Goal: Navigation & Orientation: Find specific page/section

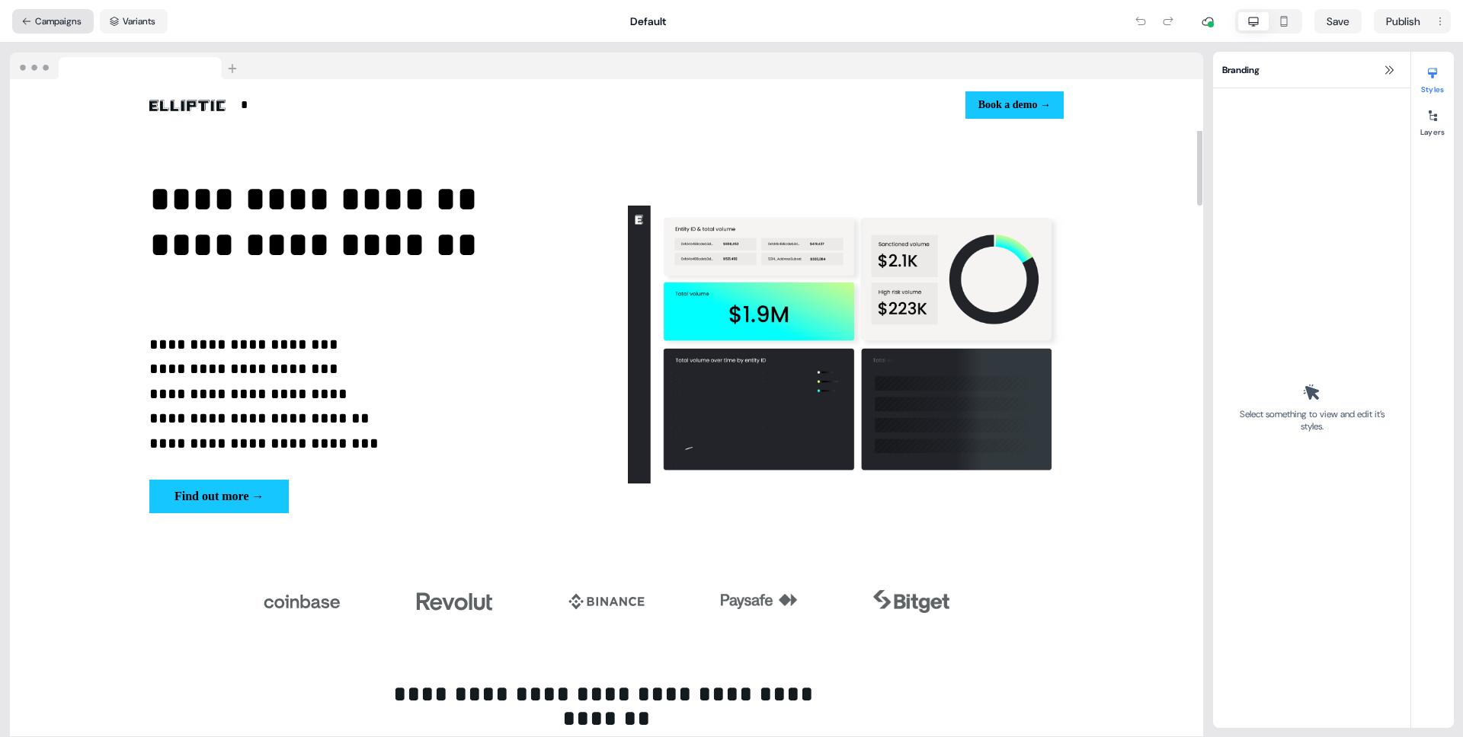
click at [42, 21] on button "Campaigns" at bounding box center [53, 21] width 82 height 24
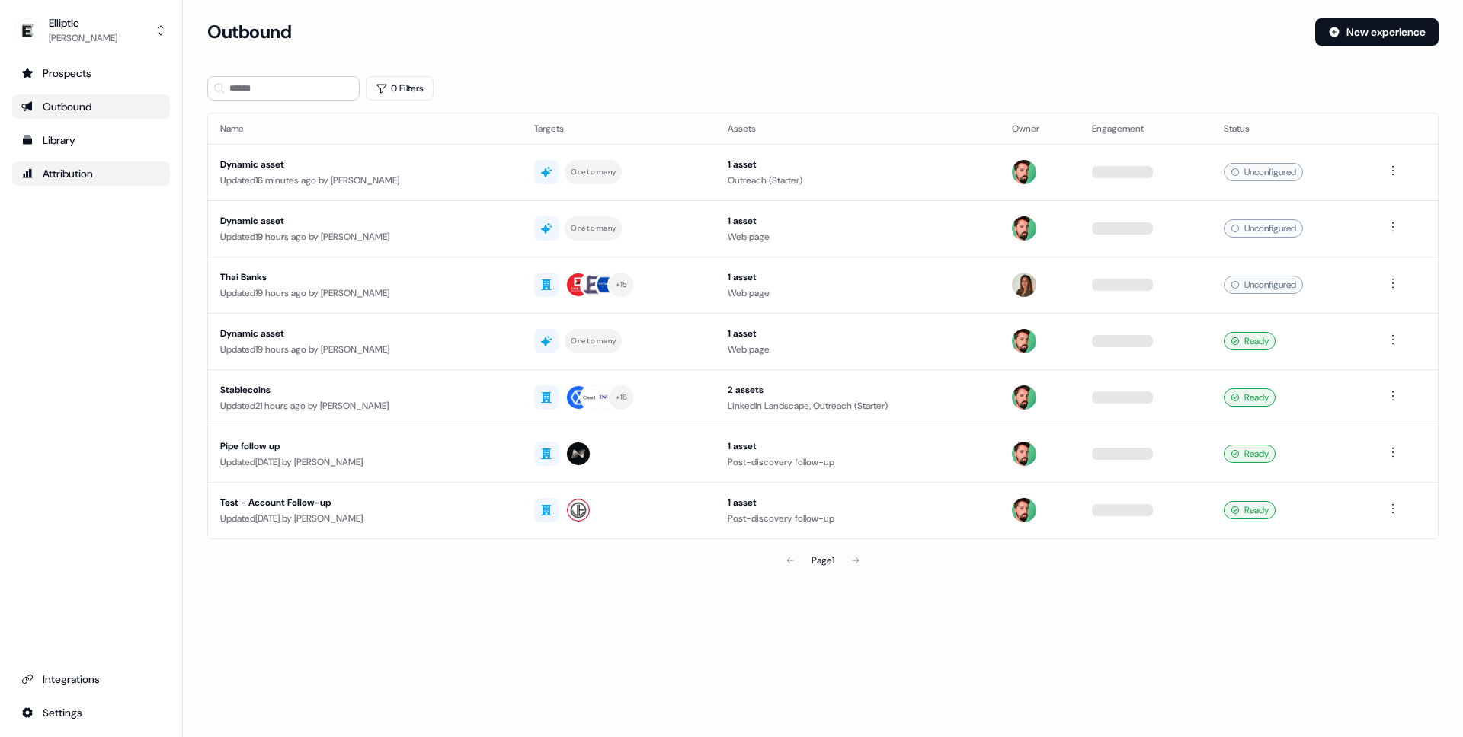
click at [87, 184] on link "Attribution" at bounding box center [91, 174] width 158 height 24
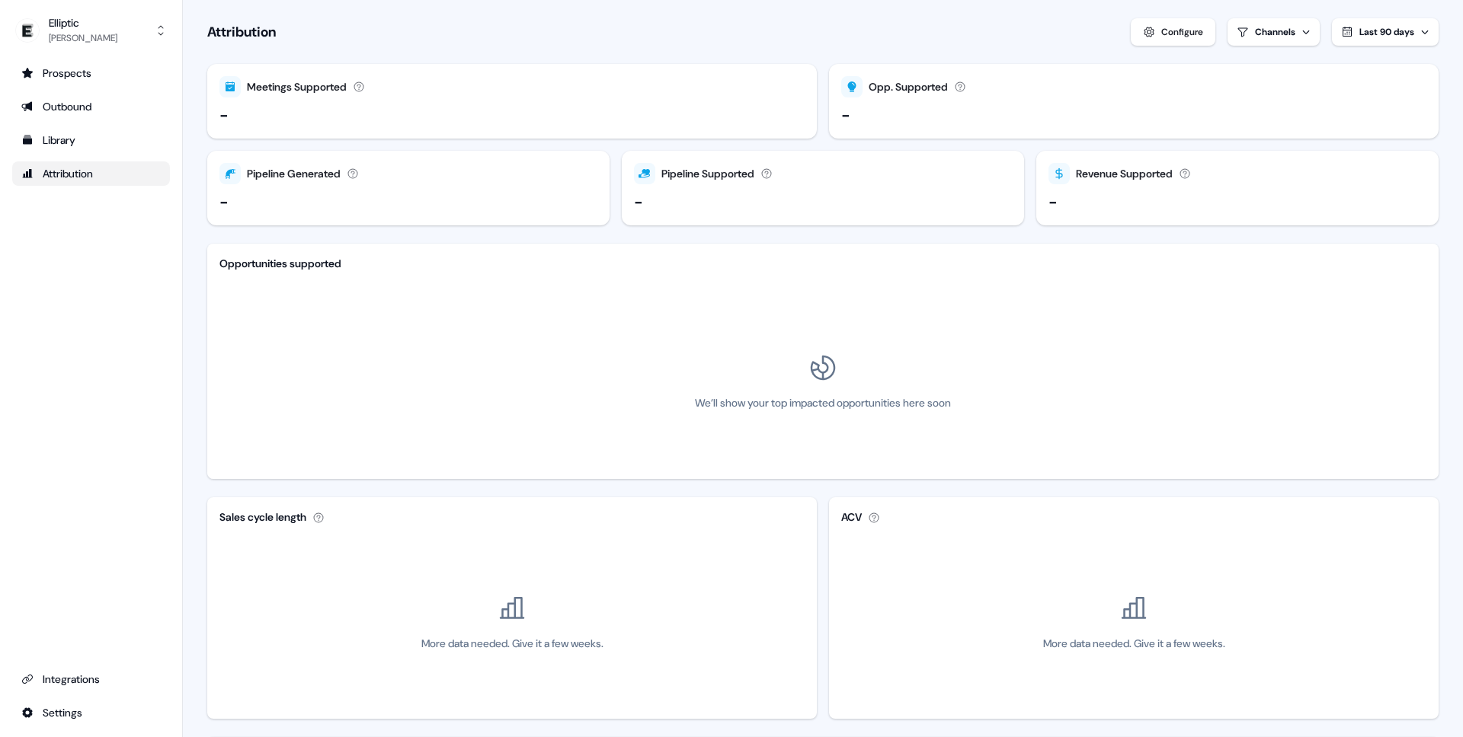
click at [67, 123] on ul "Prospects Outbound Library Attribution" at bounding box center [91, 123] width 158 height 125
click at [71, 146] on div "Library" at bounding box center [90, 140] width 139 height 15
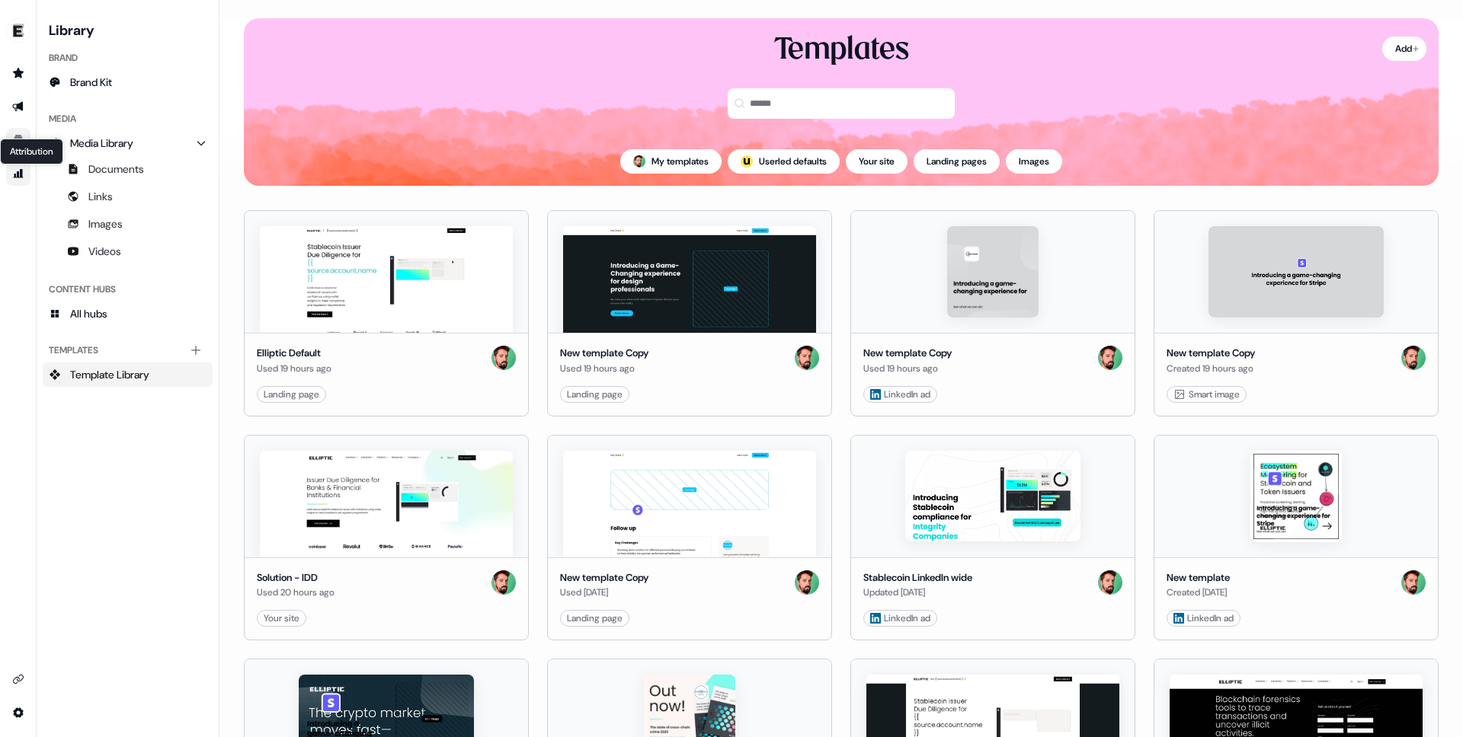
click at [20, 174] on icon "Go to attribution" at bounding box center [19, 173] width 10 height 9
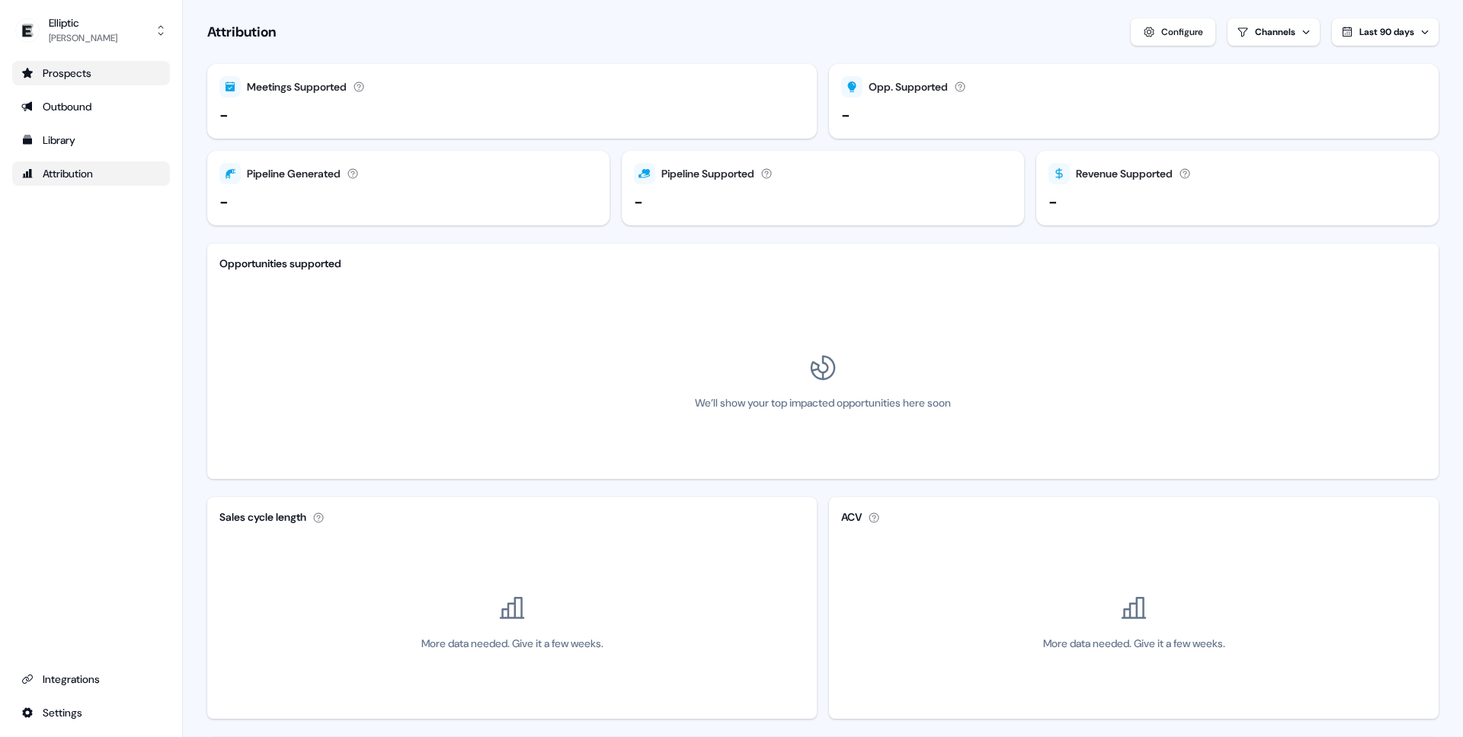
click at [59, 75] on div "Prospects" at bounding box center [90, 73] width 139 height 15
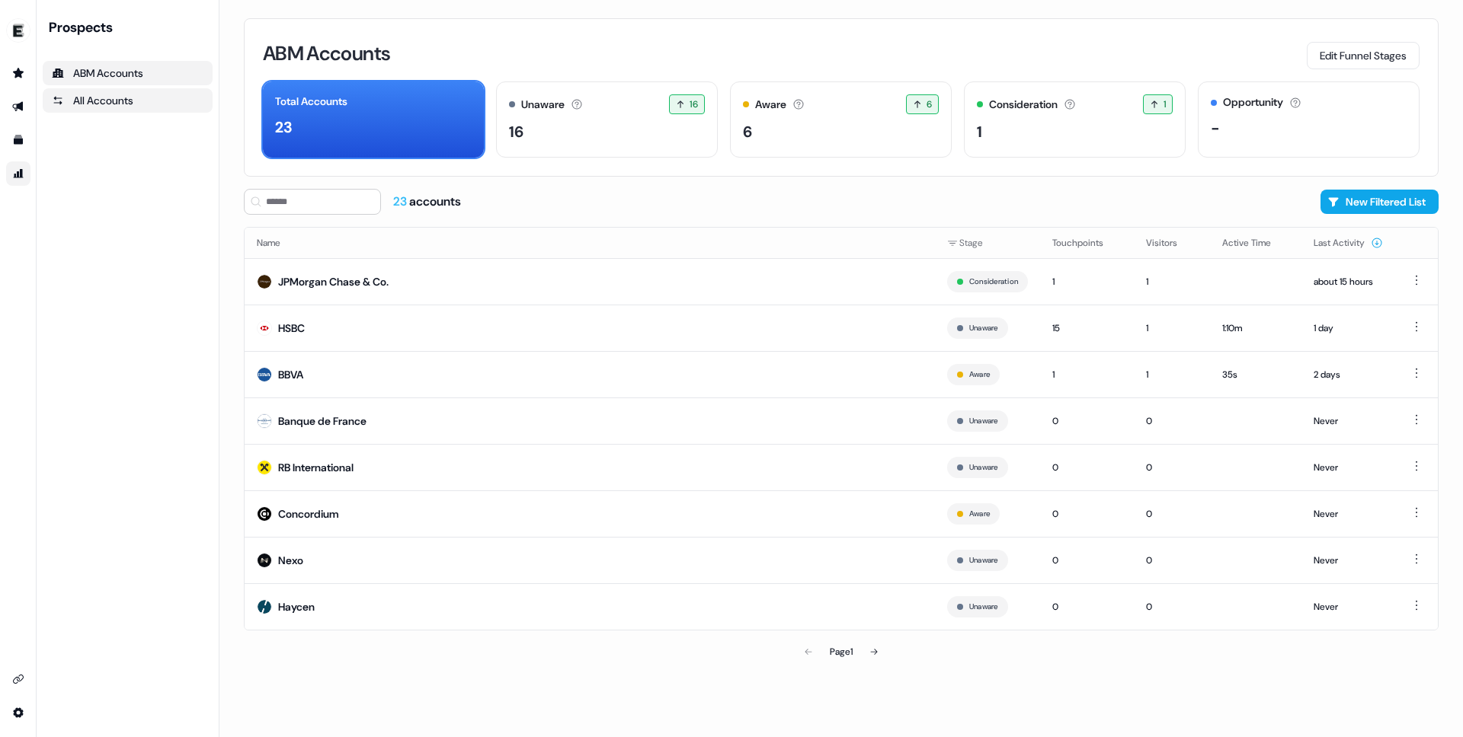
click at [114, 98] on div "All Accounts" at bounding box center [128, 100] width 152 height 15
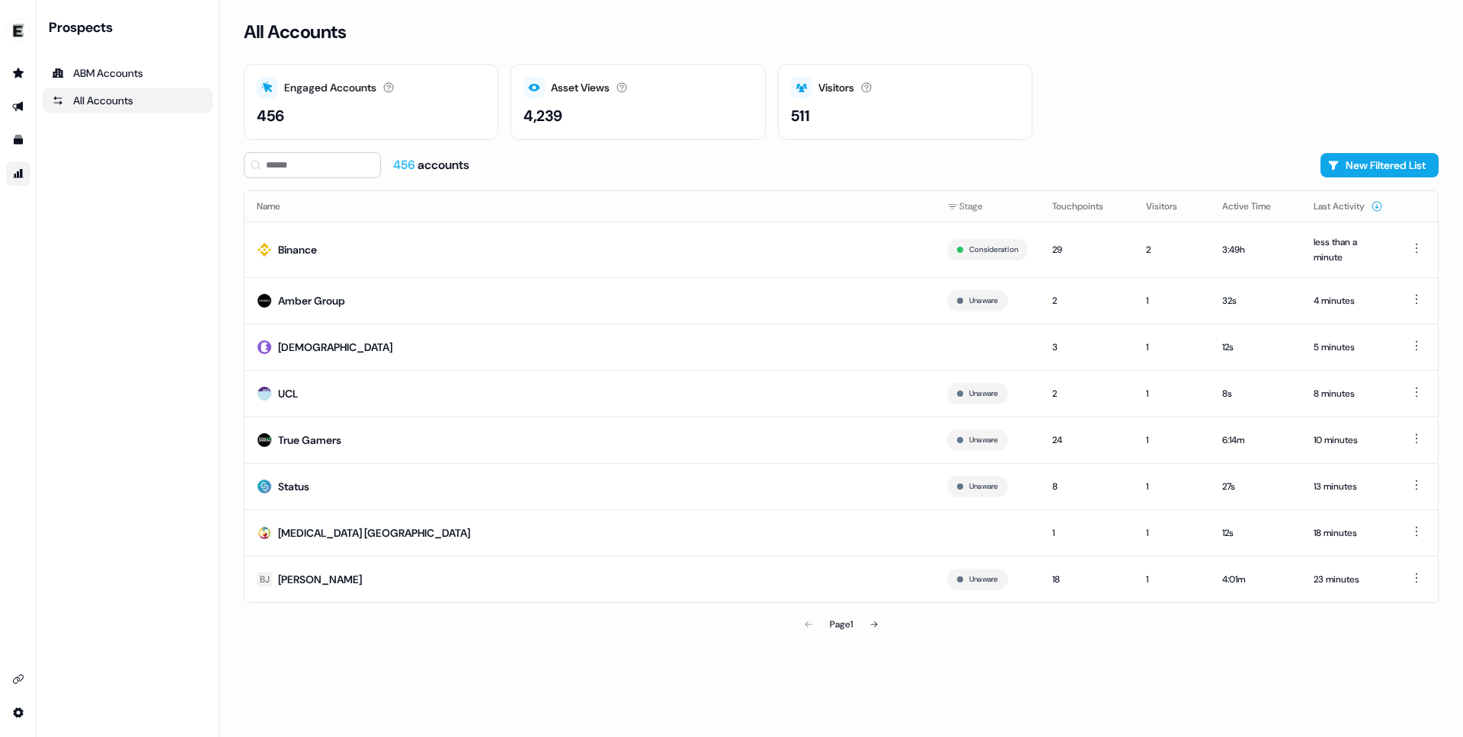
click at [433, 170] on div "456 accounts" at bounding box center [431, 165] width 76 height 17
click at [571, 266] on td "Binance" at bounding box center [590, 250] width 690 height 56
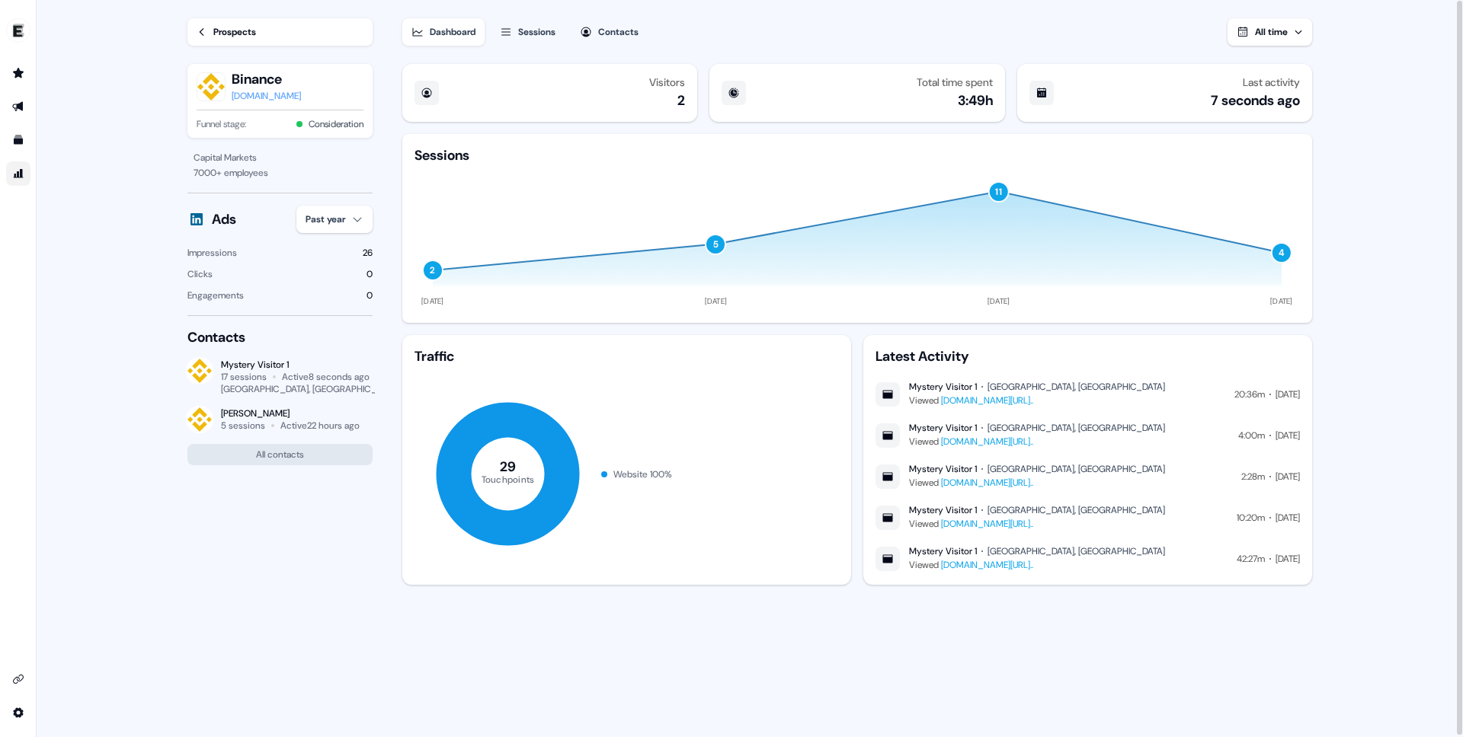
click at [1033, 405] on link "[DOMAIN_NAME][URL].." at bounding box center [987, 401] width 92 height 12
click at [532, 11] on div "Dashboard Sessions Contacts All time" at bounding box center [857, 21] width 910 height 46
click at [539, 26] on div "Sessions" at bounding box center [536, 30] width 37 height 15
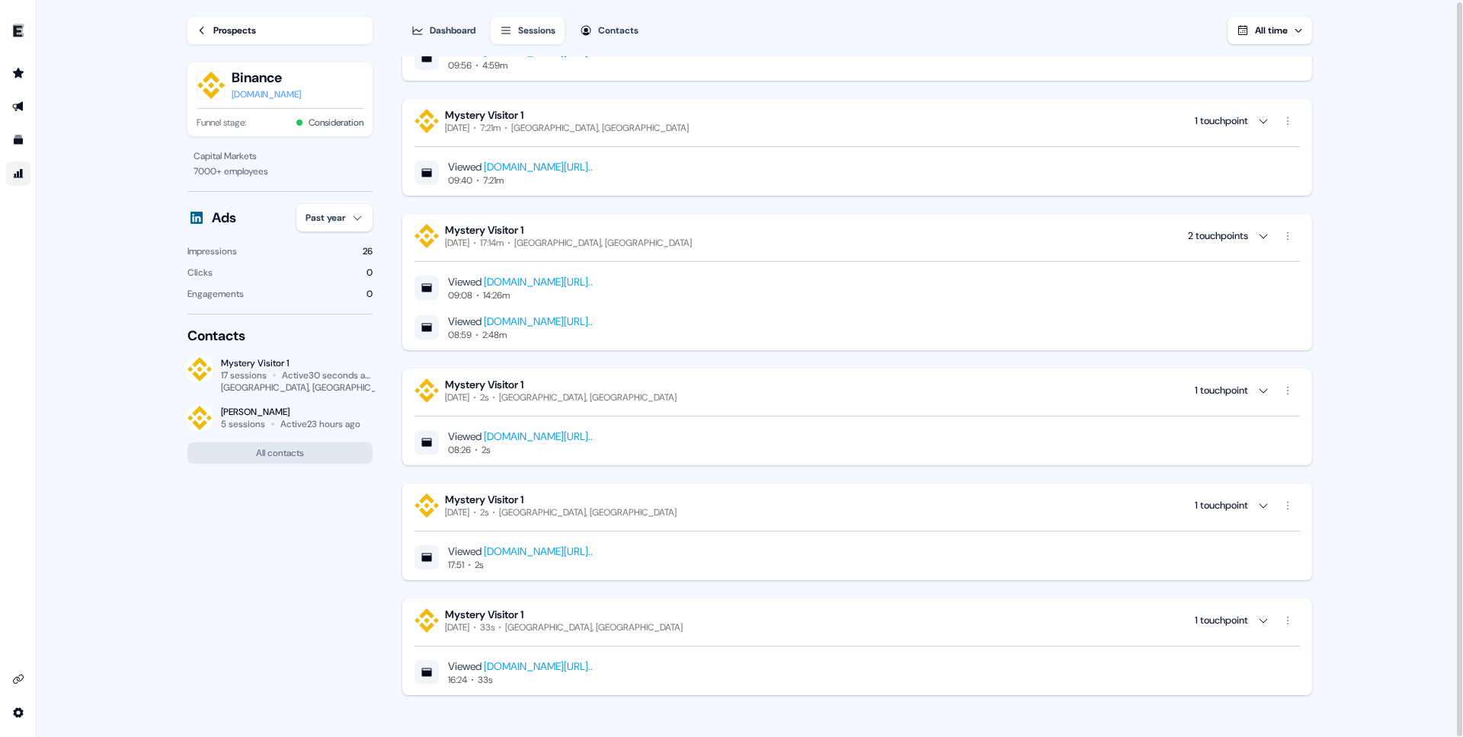
scroll to position [2157, 0]
click at [206, 17] on link "Prospects" at bounding box center [279, 30] width 185 height 27
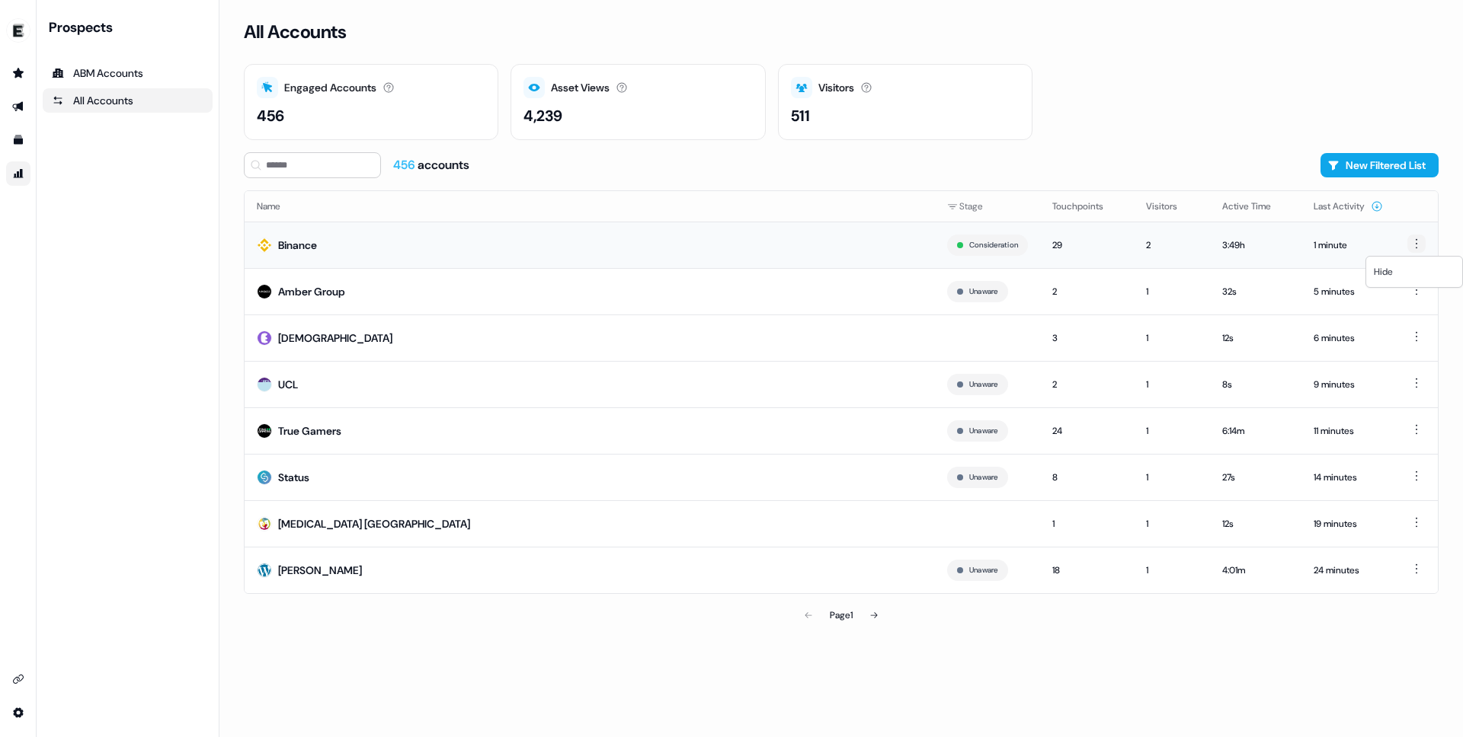
click at [1420, 241] on html "For the best experience switch devices to a bigger screen. Go to [DOMAIN_NAME] …" at bounding box center [731, 368] width 1463 height 737
click at [1172, 170] on html "For the best experience switch devices to a bigger screen. Go to [DOMAIN_NAME] …" at bounding box center [731, 368] width 1463 height 737
click at [1067, 208] on button "Touchpoints" at bounding box center [1086, 206] width 69 height 27
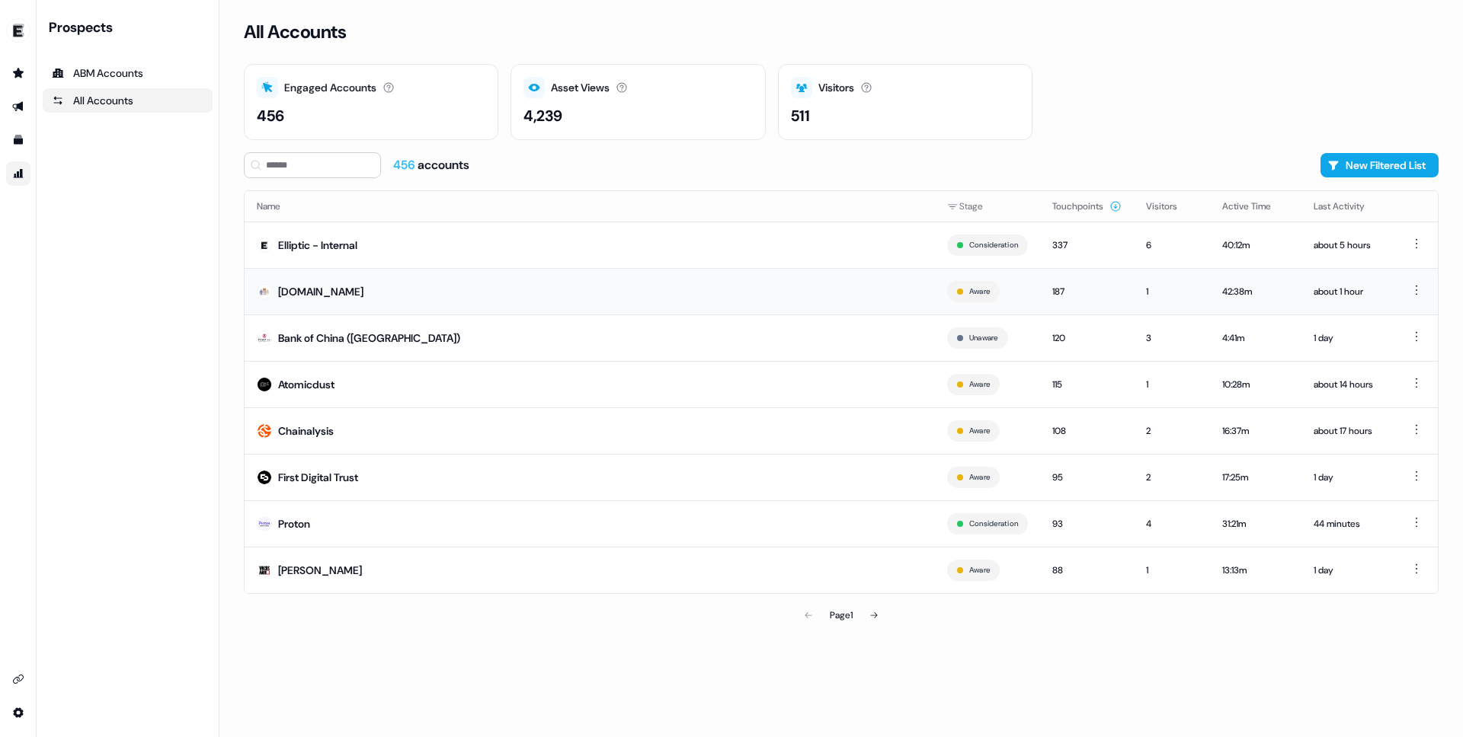
click at [808, 297] on td "[DOMAIN_NAME]" at bounding box center [590, 291] width 690 height 46
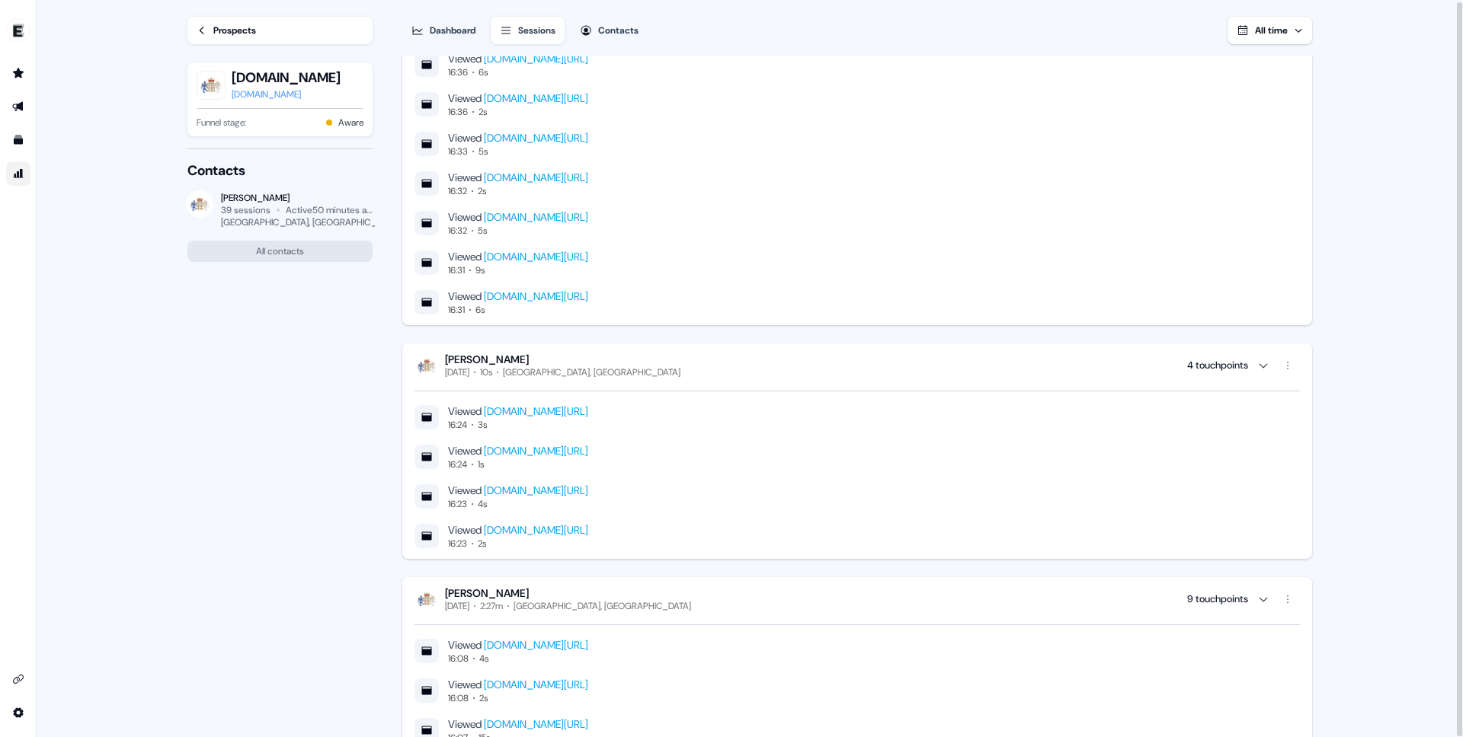
scroll to position [9699, 0]
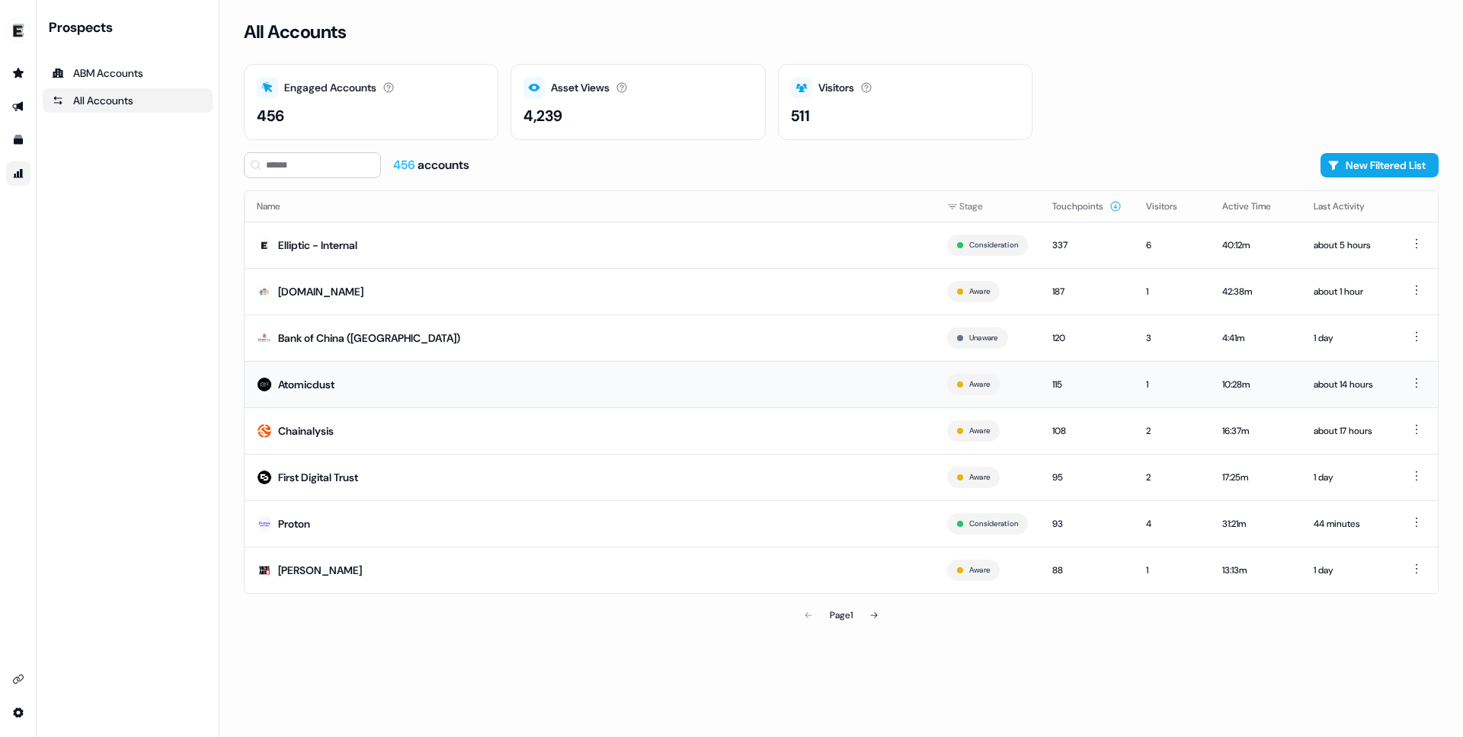
click at [849, 381] on td "Atomicdust" at bounding box center [590, 384] width 690 height 46
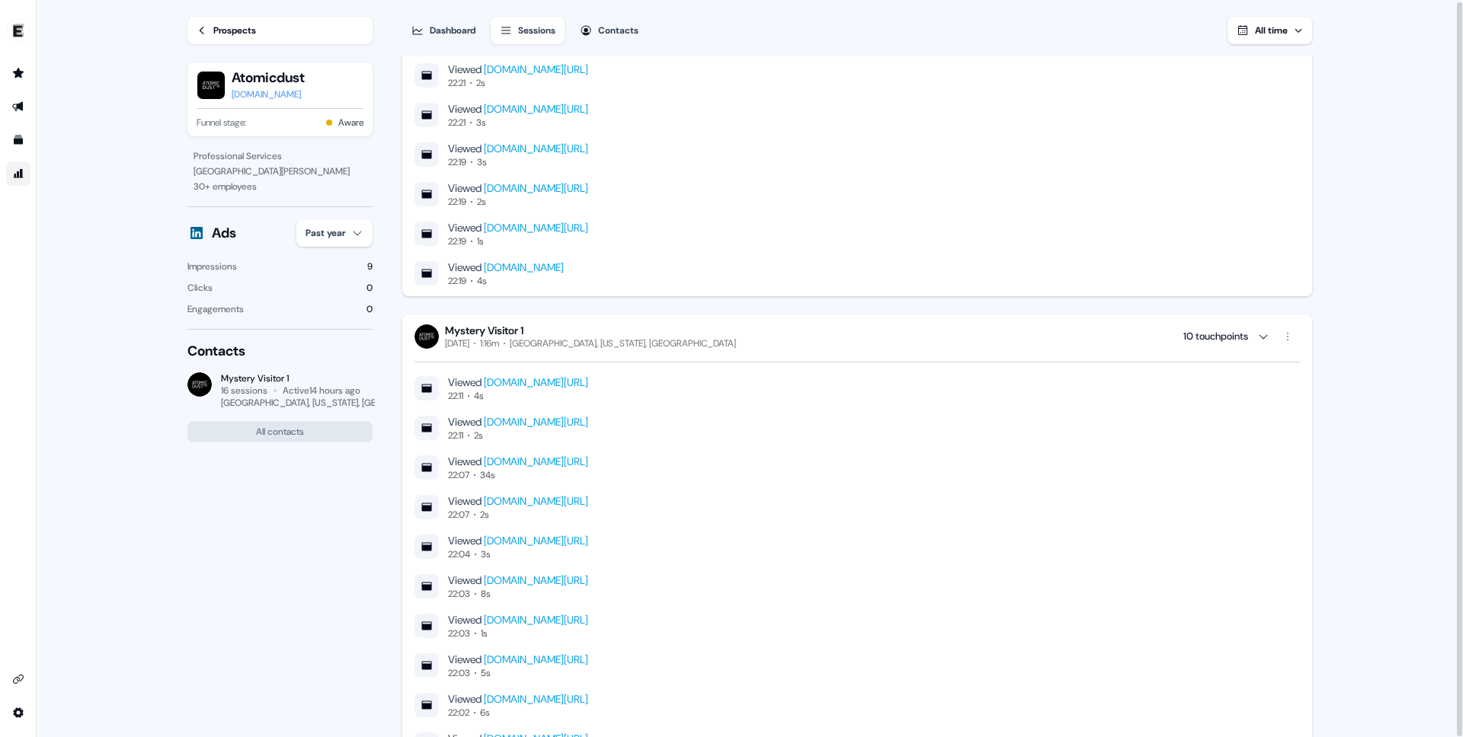
scroll to position [5112, 0]
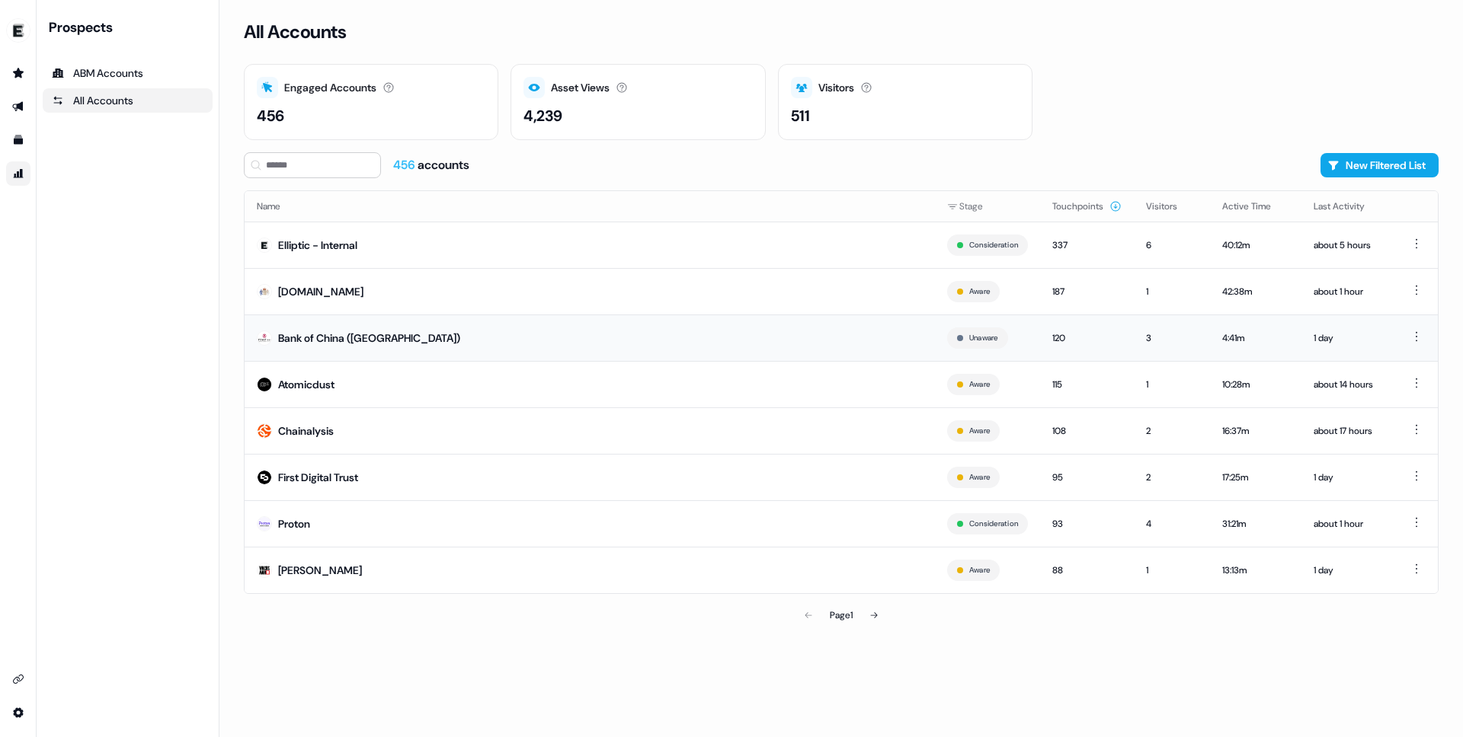
click at [395, 344] on div "Bank of China ([GEOGRAPHIC_DATA])" at bounding box center [369, 338] width 182 height 15
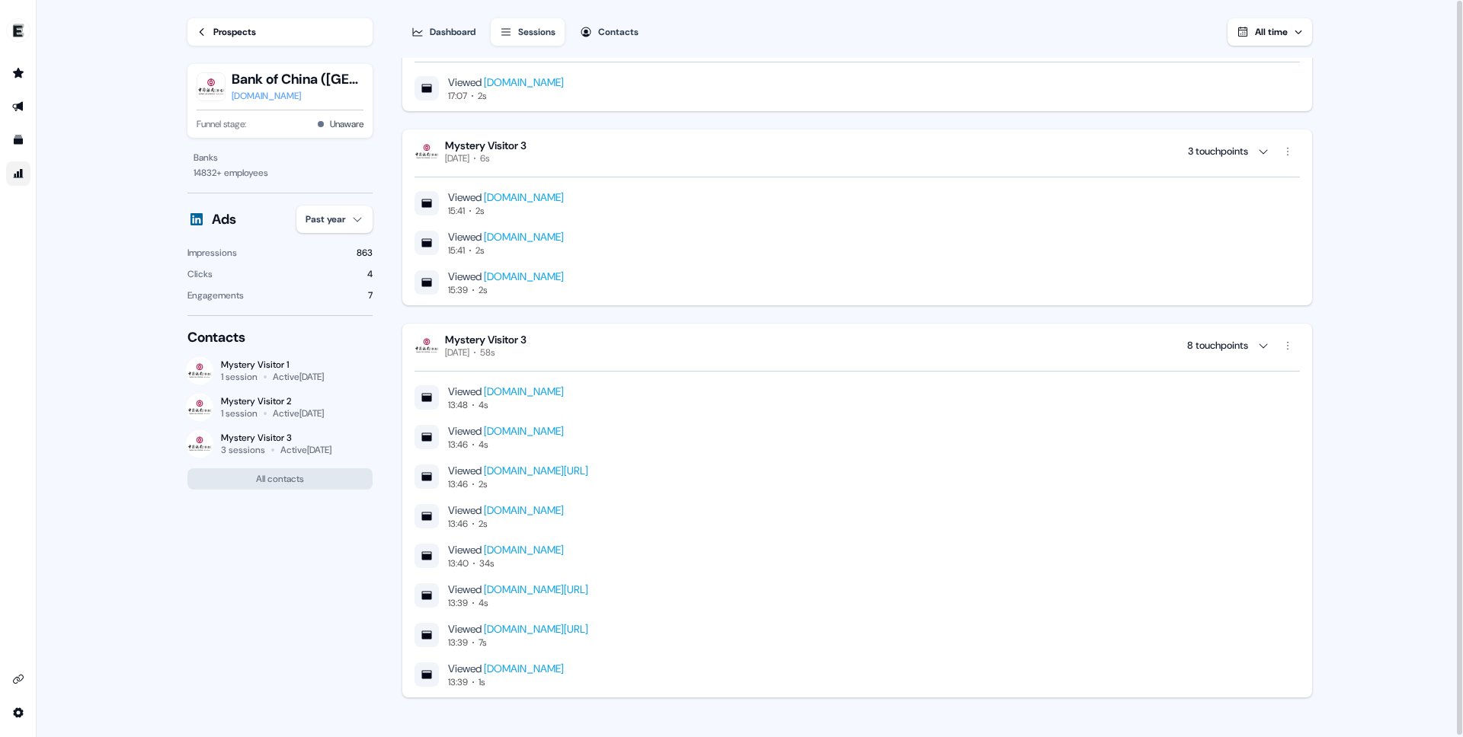
scroll to position [4480, 0]
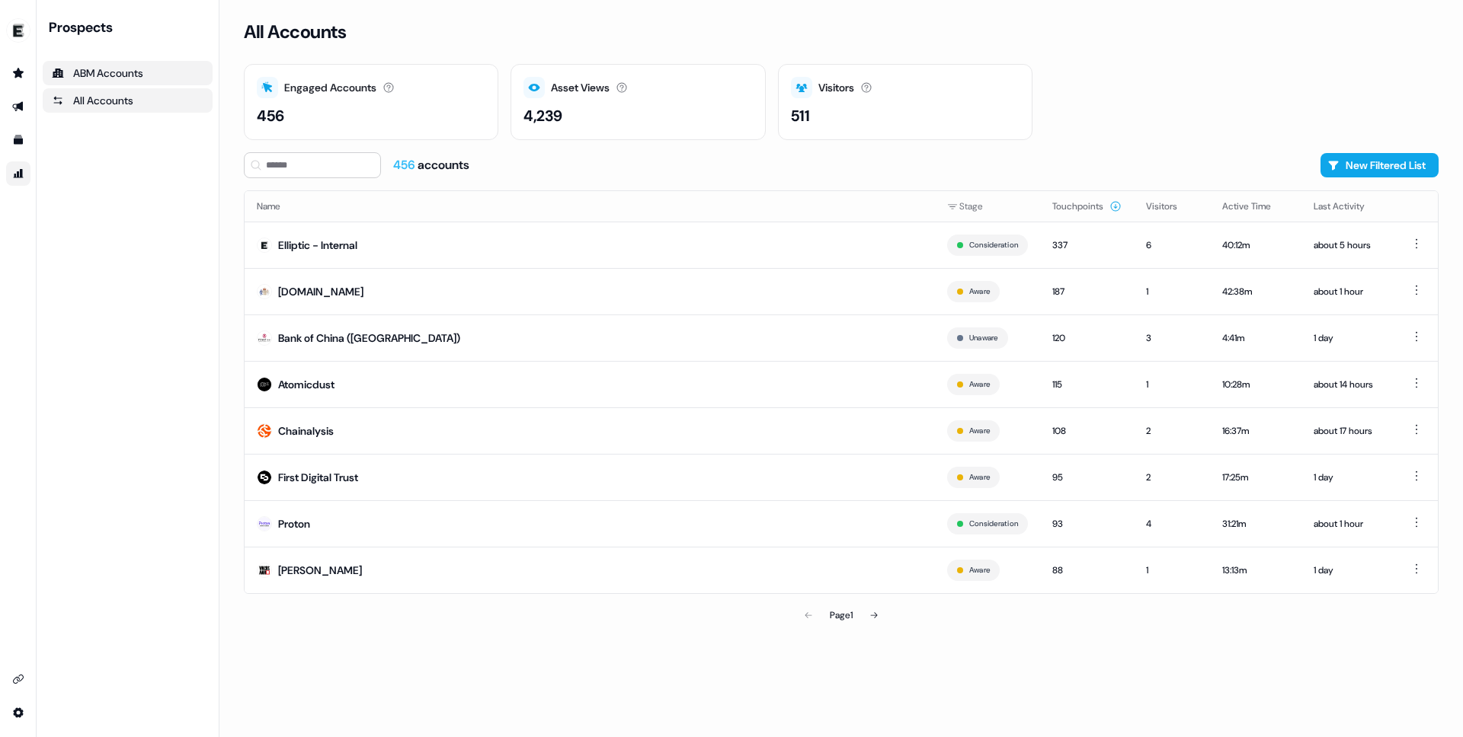
click at [120, 69] on div "ABM Accounts" at bounding box center [128, 73] width 152 height 15
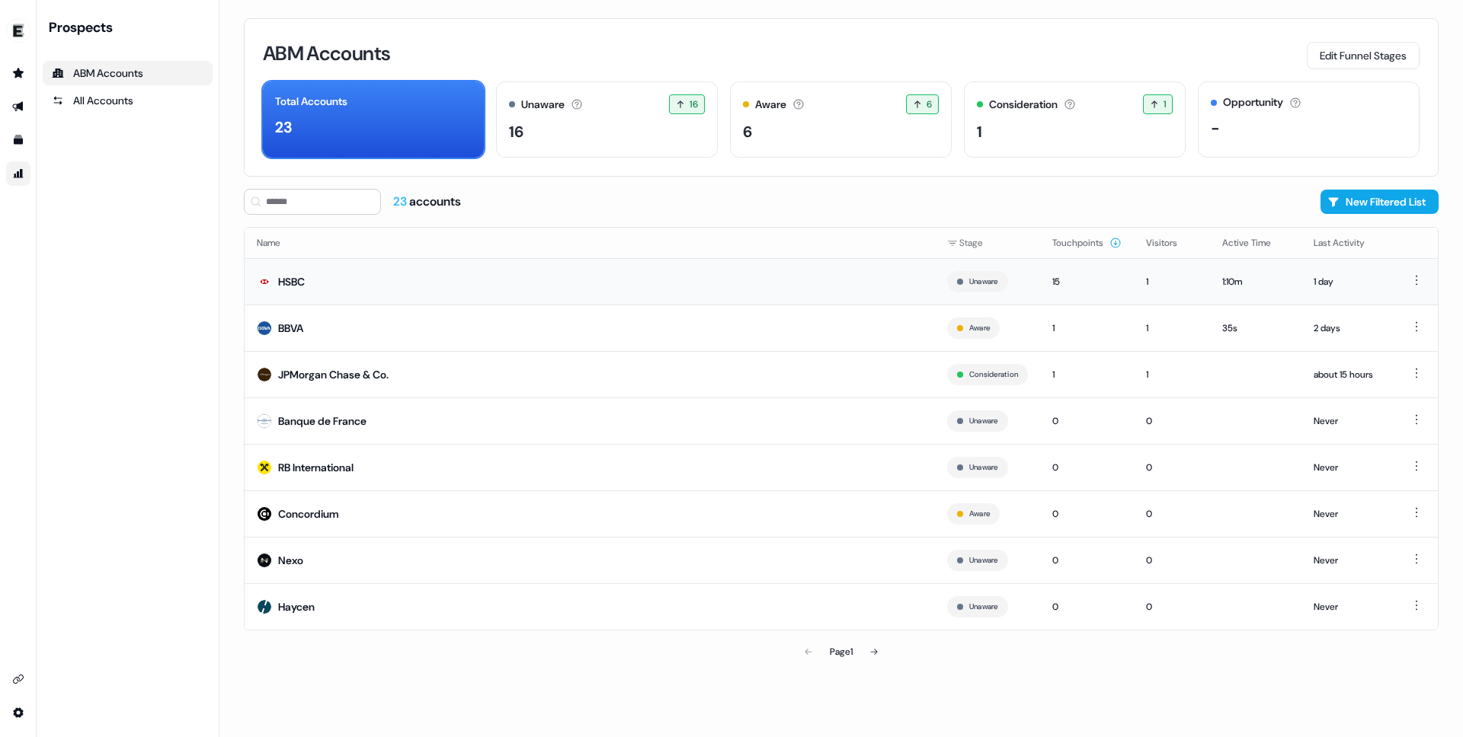
click at [352, 280] on td "HSBC" at bounding box center [590, 281] width 690 height 46
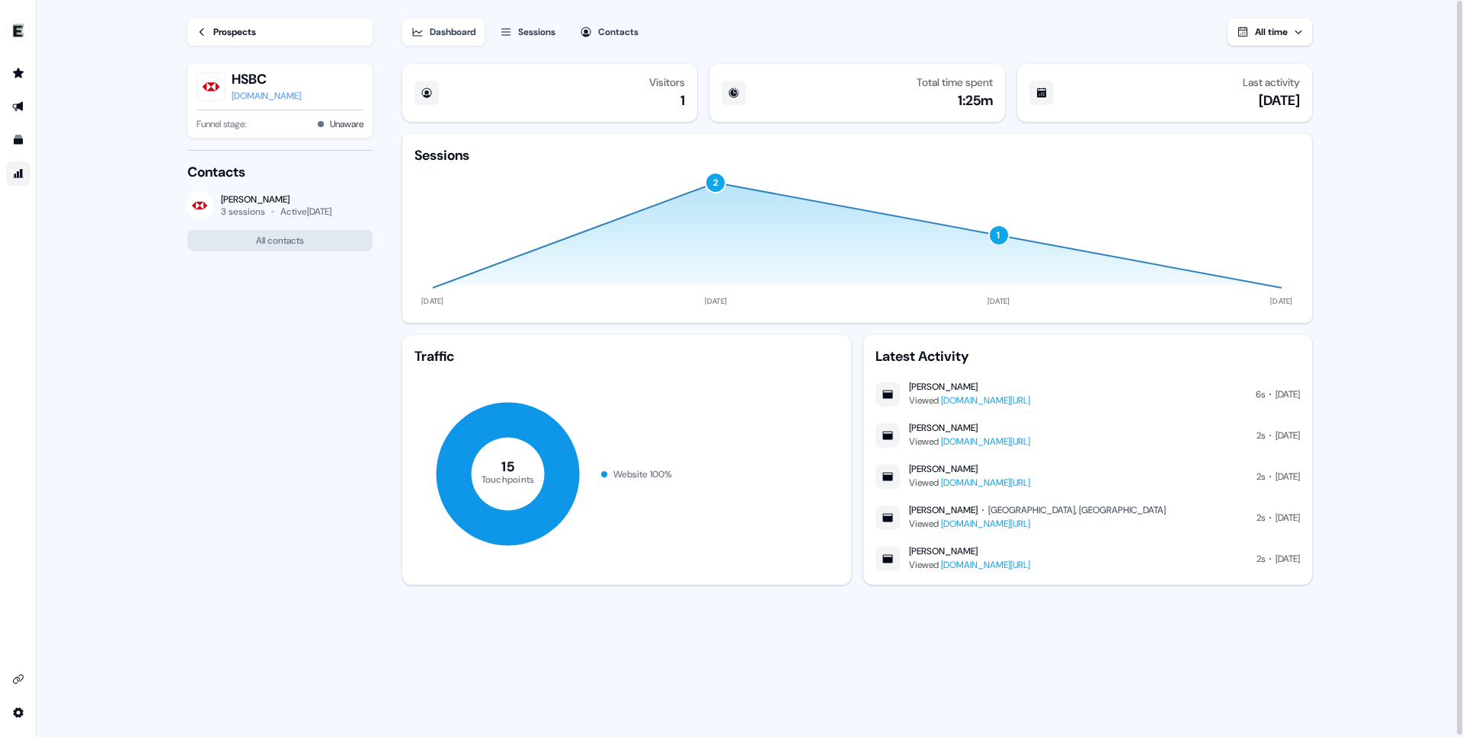
click at [523, 35] on div "Sessions" at bounding box center [536, 31] width 37 height 15
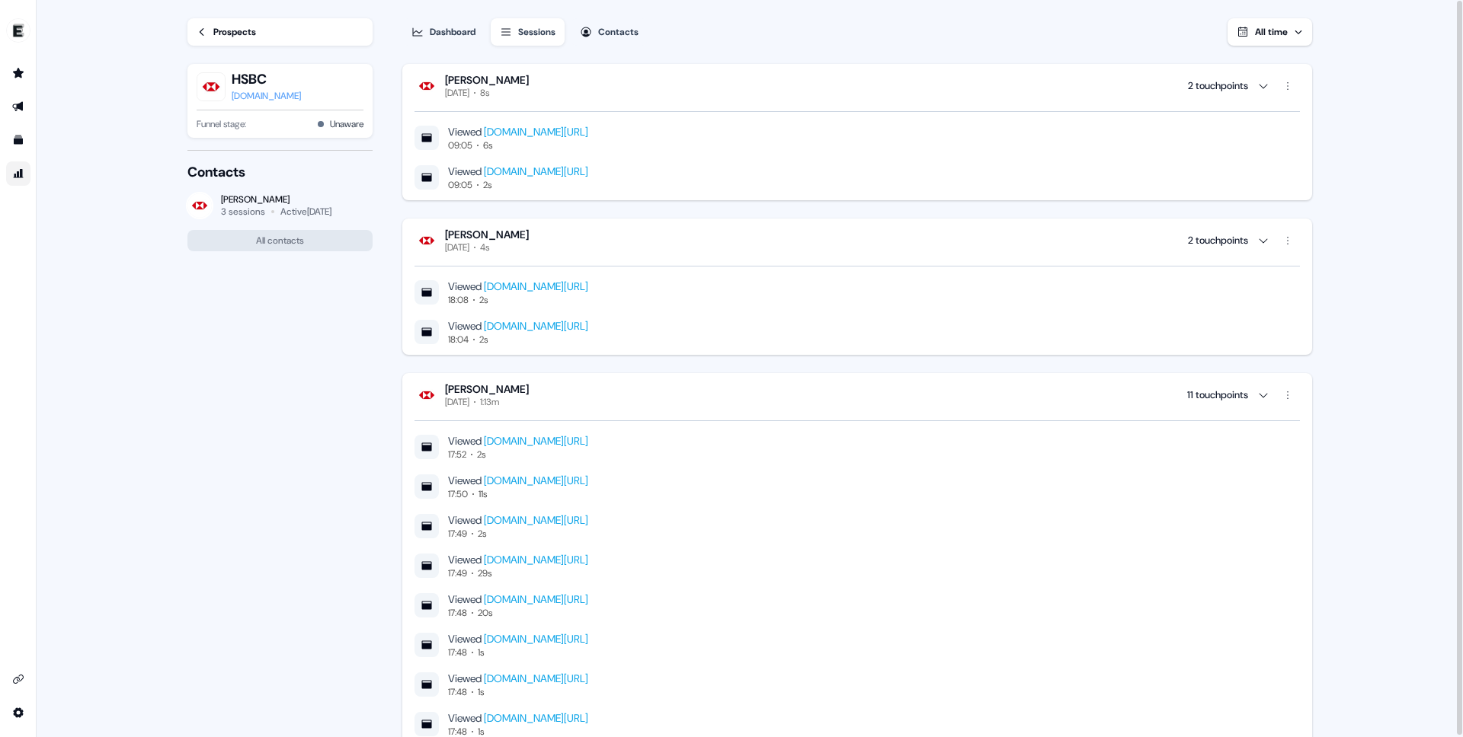
click at [251, 201] on div "[PERSON_NAME]" at bounding box center [276, 199] width 110 height 12
click at [241, 41] on link "Prospects" at bounding box center [279, 31] width 185 height 27
